Goal: Find specific page/section: Find specific page/section

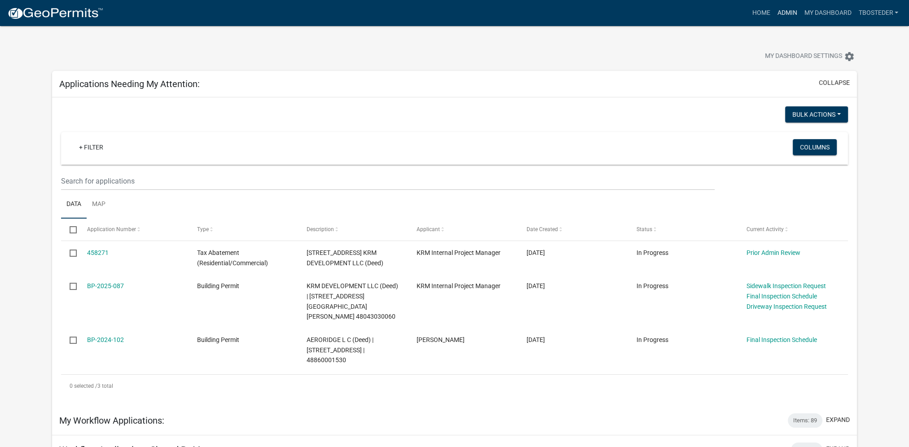
click at [783, 13] on link "Admin" at bounding box center [786, 12] width 27 height 17
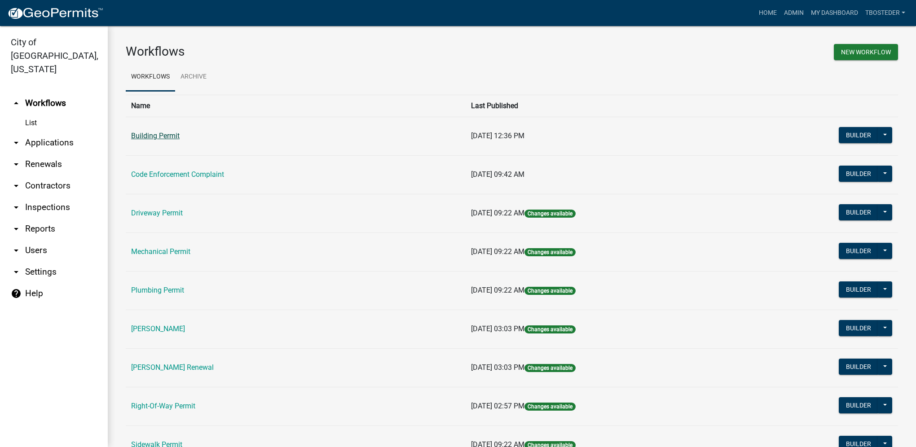
click at [162, 135] on link "Building Permit" at bounding box center [155, 136] width 48 height 9
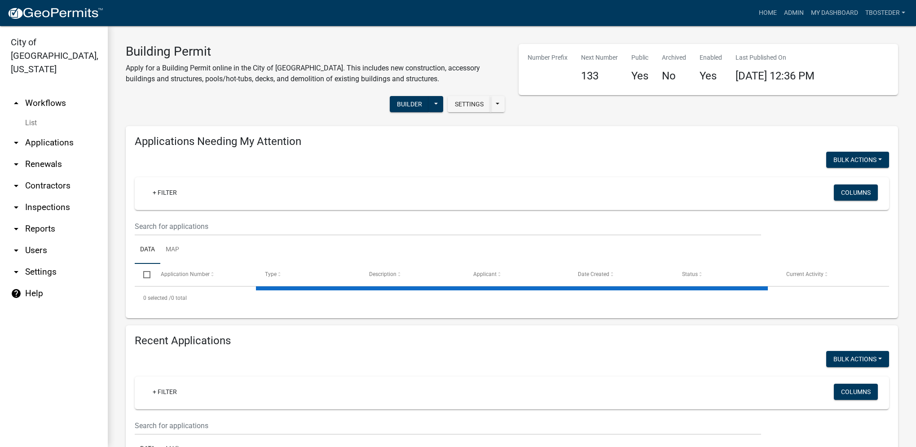
select select "1: 25"
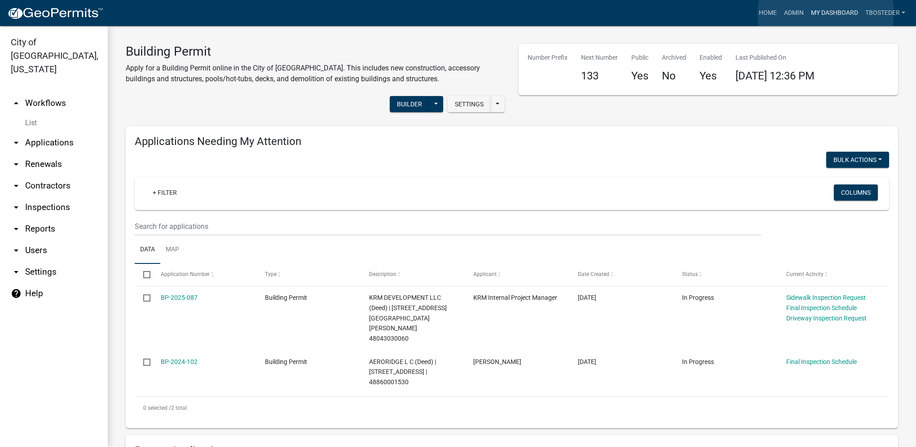
click at [825, 13] on link "My Dashboard" at bounding box center [834, 12] width 54 height 17
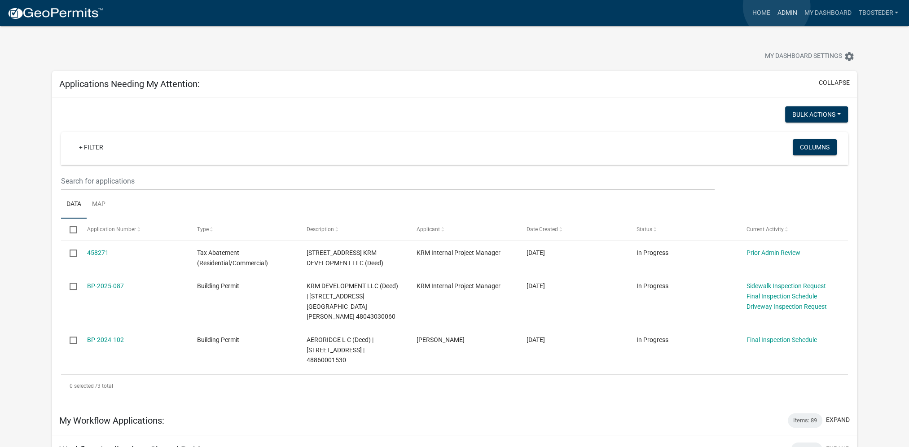
click at [776, 6] on link "Admin" at bounding box center [786, 12] width 27 height 17
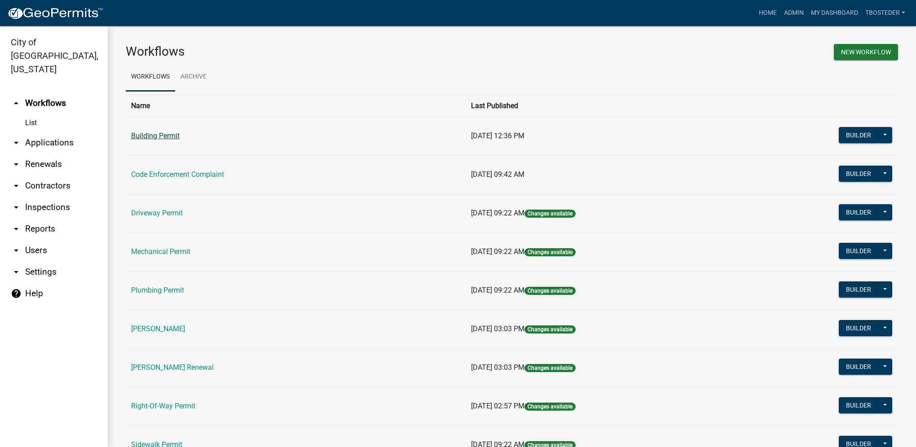
click at [138, 133] on link "Building Permit" at bounding box center [155, 136] width 48 height 9
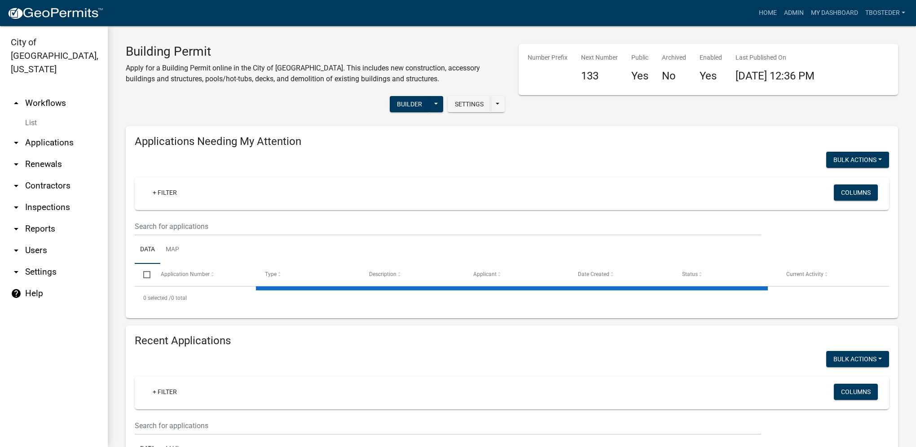
select select "1: 25"
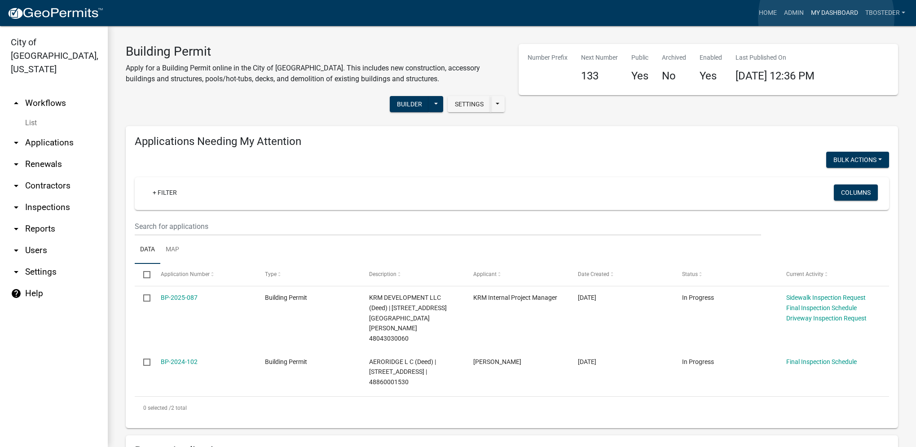
click at [826, 18] on link "My Dashboard" at bounding box center [834, 12] width 54 height 17
